Goal: Transaction & Acquisition: Purchase product/service

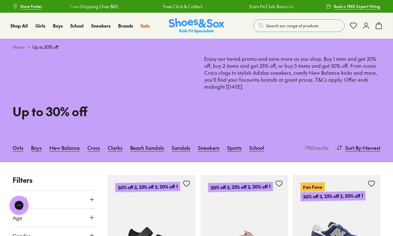
scroll to position [2, 0]
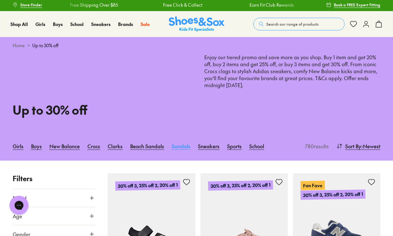
click at [180, 147] on link "Sandals" at bounding box center [181, 146] width 19 height 14
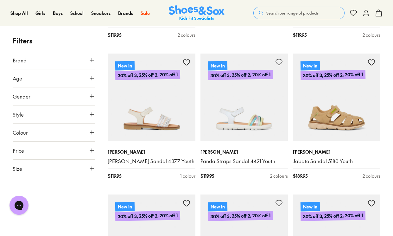
scroll to position [354, 0]
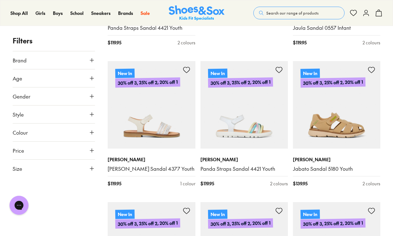
click at [91, 94] on icon at bounding box center [92, 96] width 6 height 6
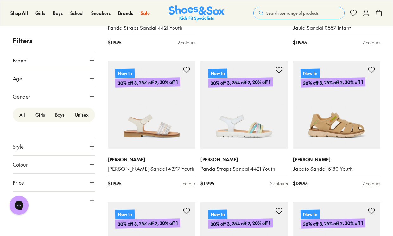
click at [61, 116] on label "Boys" at bounding box center [60, 115] width 20 height 12
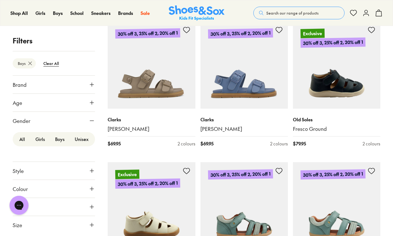
scroll to position [1102, 0]
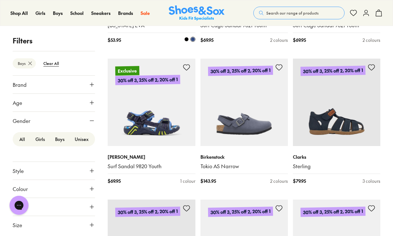
scroll to position [2752, 0]
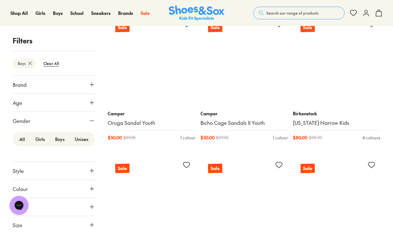
scroll to position [4206, 0]
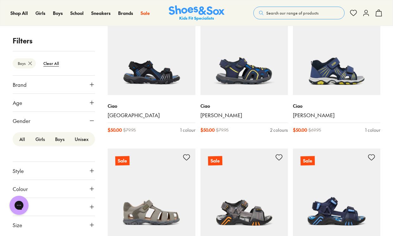
type input "***"
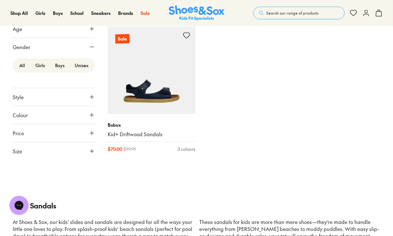
scroll to position [4899, 0]
